Goal: Information Seeking & Learning: Learn about a topic

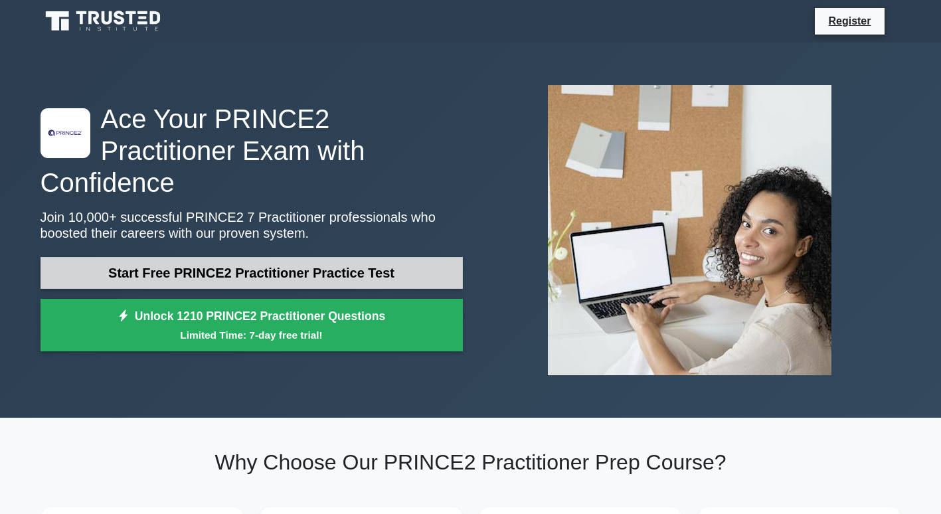
click at [335, 257] on link "Start Free PRINCE2 Practitioner Practice Test" at bounding box center [252, 273] width 422 height 32
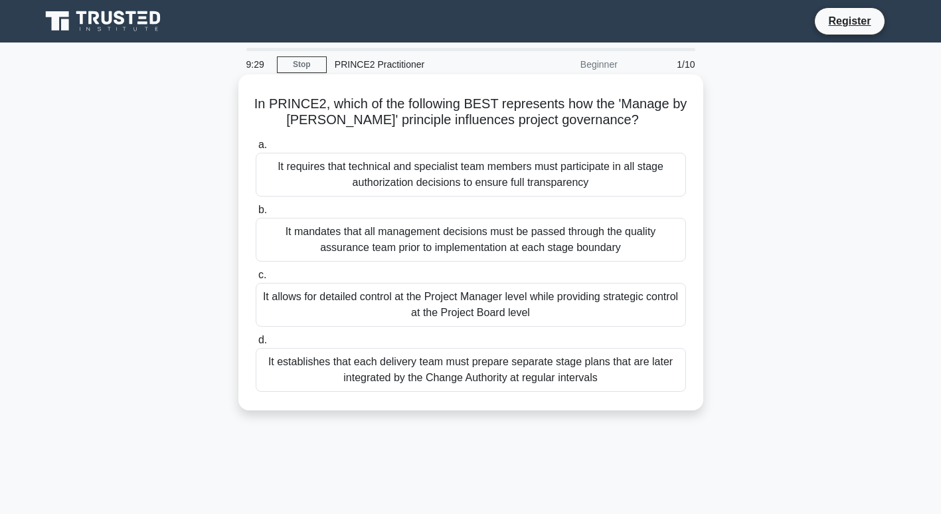
click at [415, 294] on div "It allows for detailed control at the Project Manager level while providing str…" at bounding box center [471, 305] width 430 height 44
click at [256, 280] on input "c. It allows for detailed control at the Project Manager level while providing …" at bounding box center [256, 275] width 0 height 9
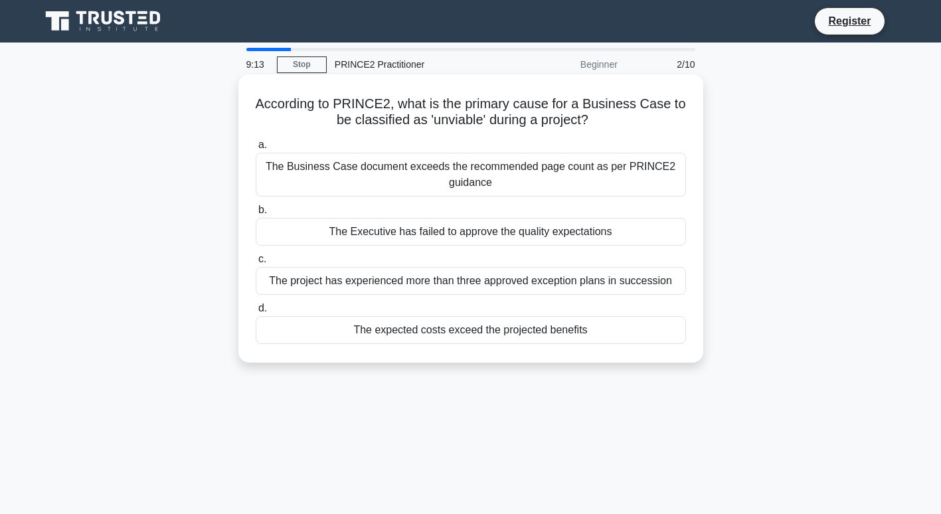
click at [430, 337] on div "The expected costs exceed the projected benefits" at bounding box center [471, 330] width 430 height 28
click at [256, 313] on input "d. The expected costs exceed the projected benefits" at bounding box center [256, 308] width 0 height 9
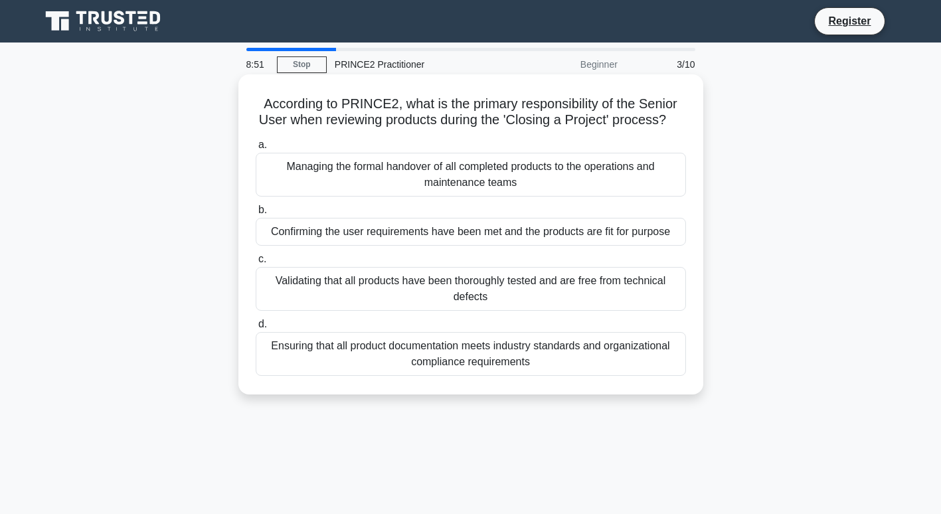
click at [456, 246] on div "Confirming the user requirements have been met and the products are fit for pur…" at bounding box center [471, 232] width 430 height 28
click at [256, 215] on input "b. Confirming the user requirements have been met and the products are fit for …" at bounding box center [256, 210] width 0 height 9
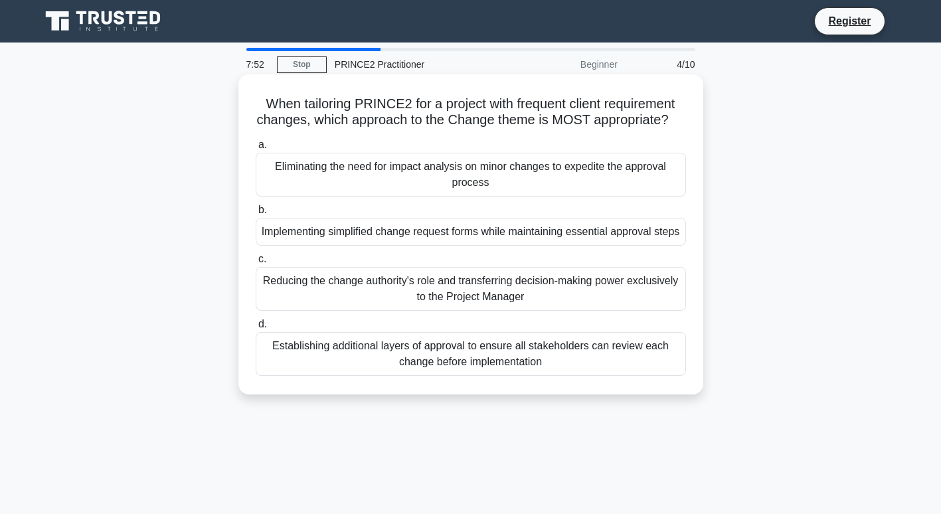
click at [445, 246] on div "Implementing simplified change request forms while maintaining essential approv…" at bounding box center [471, 232] width 430 height 28
click at [256, 215] on input "b. Implementing simplified change request forms while maintaining essential app…" at bounding box center [256, 210] width 0 height 9
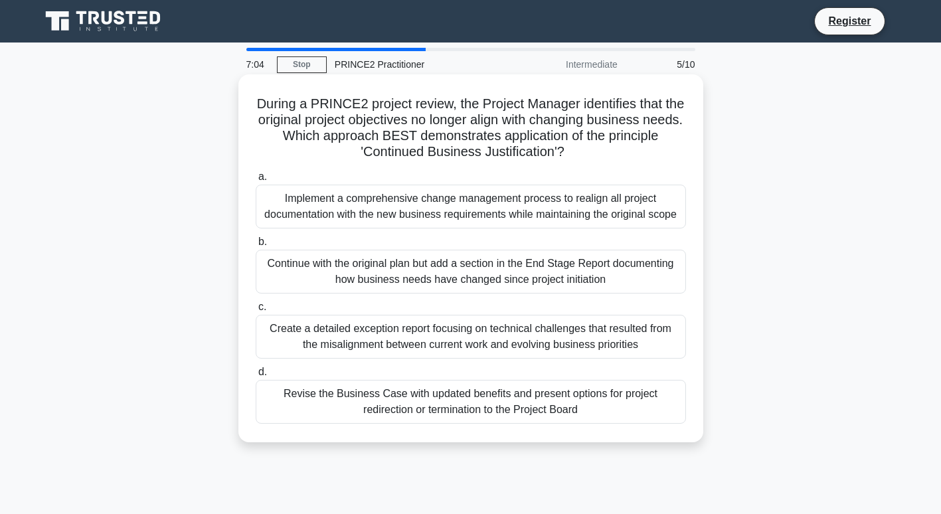
click at [485, 405] on div "Revise the Business Case with updated benefits and present options for project …" at bounding box center [471, 402] width 430 height 44
click at [256, 377] on input "d. Revise the Business Case with updated benefits and present options for proje…" at bounding box center [256, 372] width 0 height 9
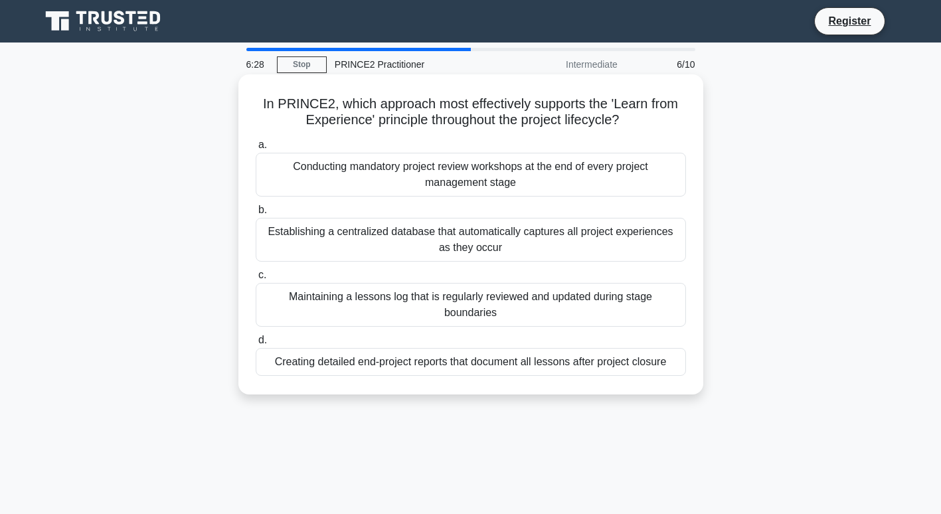
click at [532, 366] on div "Creating detailed end-project reports that document all lessons after project c…" at bounding box center [471, 362] width 430 height 28
click at [256, 345] on input "d. Creating detailed end-project reports that document all lessons after projec…" at bounding box center [256, 340] width 0 height 9
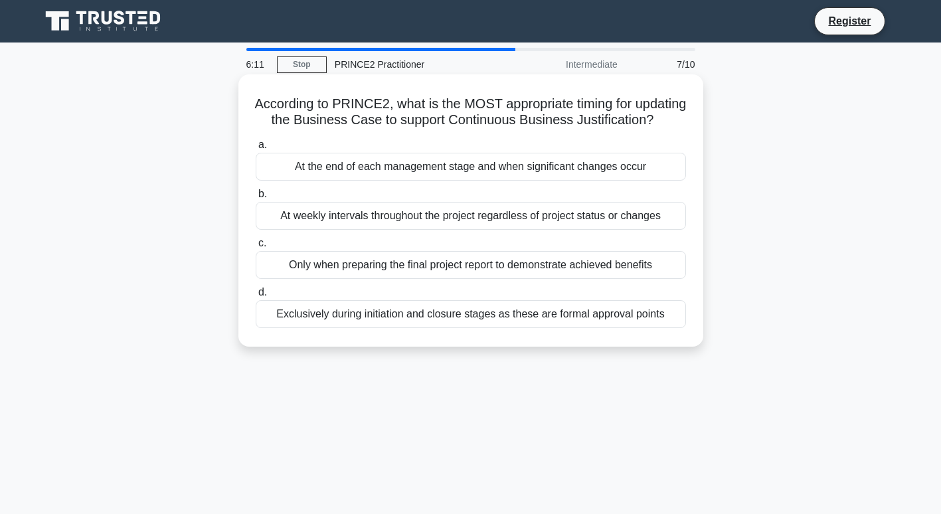
click at [541, 181] on div "At the end of each management stage and when significant changes occur" at bounding box center [471, 167] width 430 height 28
click at [256, 149] on input "a. At the end of each management stage and when significant changes occur" at bounding box center [256, 145] width 0 height 9
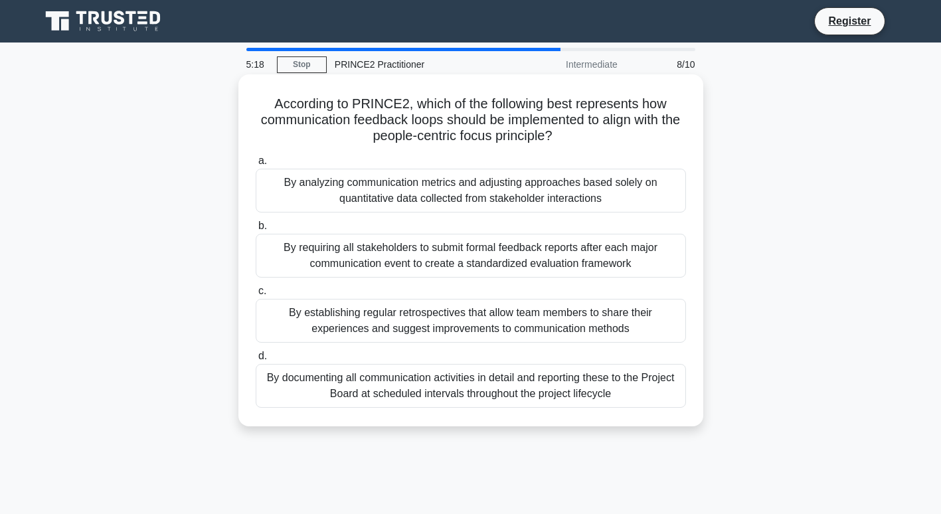
click at [499, 333] on div "By establishing regular retrospectives that allow team members to share their e…" at bounding box center [471, 321] width 430 height 44
click at [256, 296] on input "c. By establishing regular retrospectives that allow team members to share thei…" at bounding box center [256, 291] width 0 height 9
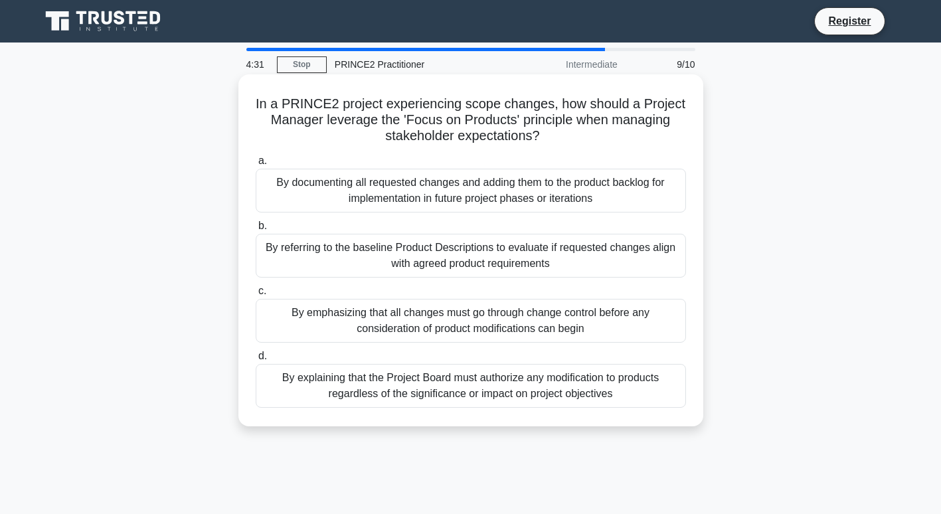
click at [481, 272] on div "By referring to the baseline Product Descriptions to evaluate if requested chan…" at bounding box center [471, 256] width 430 height 44
click at [256, 230] on input "b. By referring to the baseline Product Descriptions to evaluate if requested c…" at bounding box center [256, 226] width 0 height 9
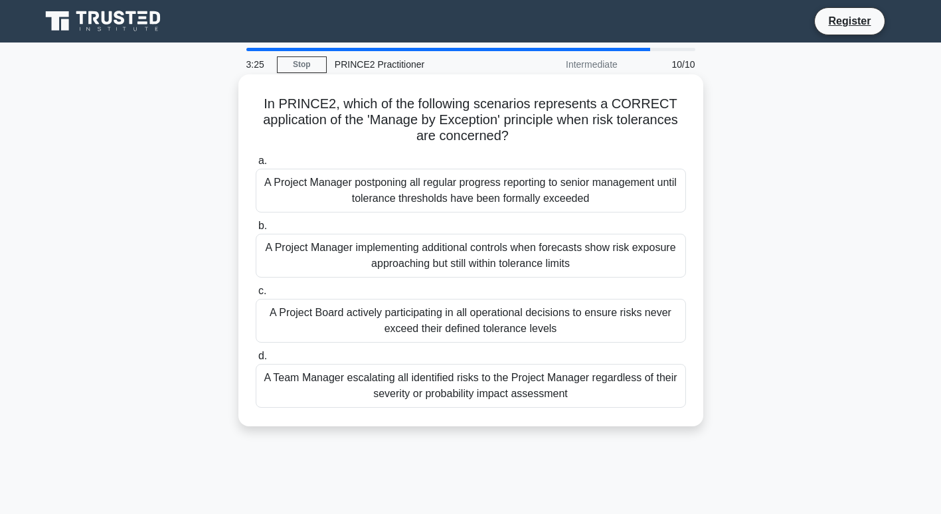
click at [496, 269] on div "A Project Manager implementing additional controls when forecasts show risk exp…" at bounding box center [471, 256] width 430 height 44
click at [256, 230] on input "b. A Project Manager implementing additional controls when forecasts show risk …" at bounding box center [256, 226] width 0 height 9
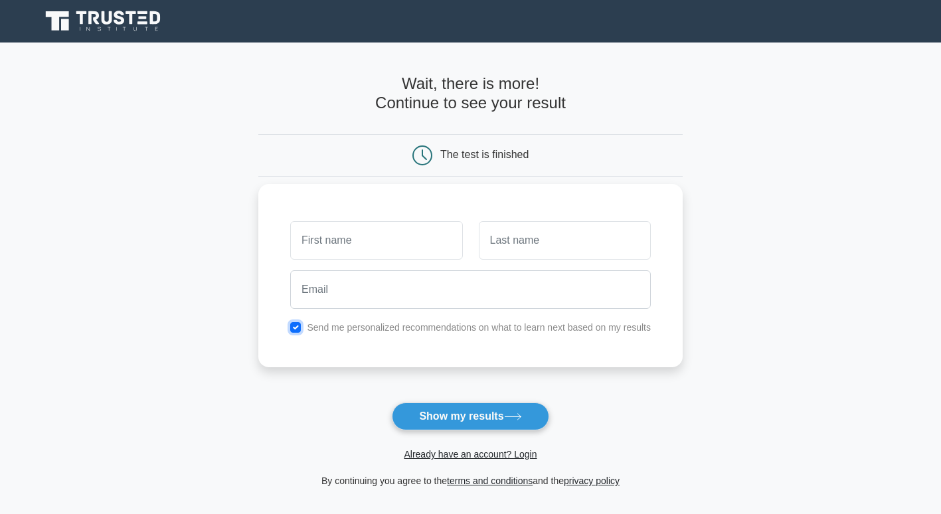
click at [294, 325] on input "checkbox" at bounding box center [295, 327] width 11 height 11
checkbox input "false"
click at [497, 414] on button "Show my results" at bounding box center [470, 416] width 157 height 28
